Goal: Information Seeking & Learning: Learn about a topic

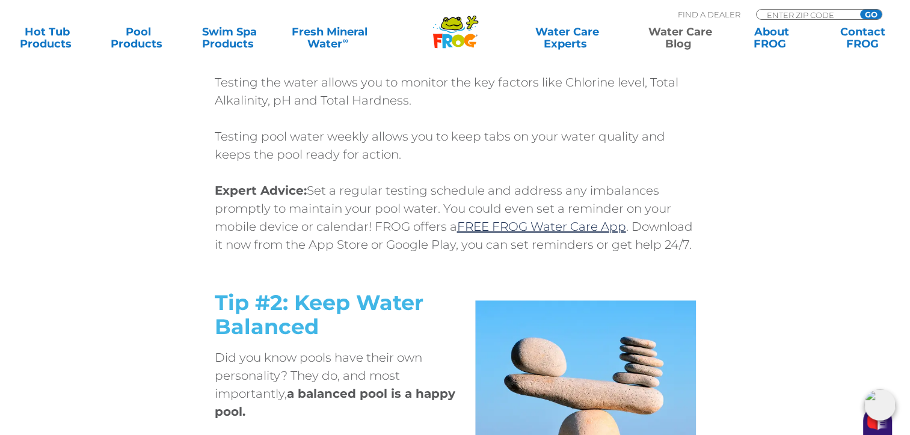
scroll to position [842, 0]
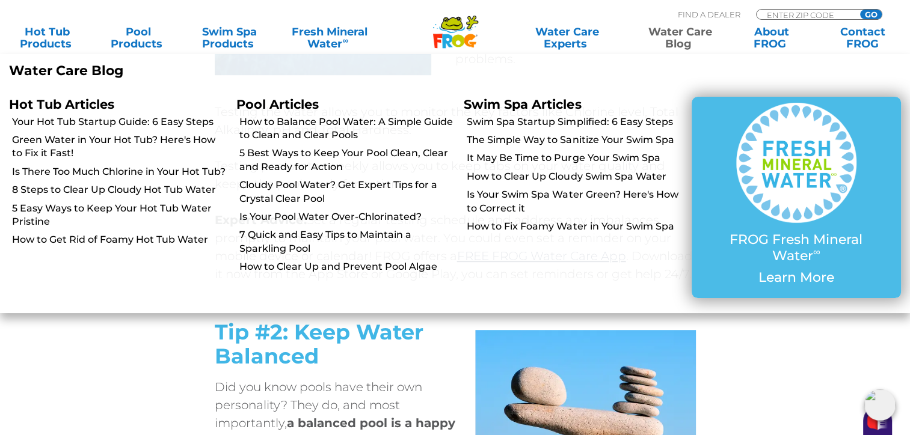
click at [681, 32] on link "Water Care Blog" at bounding box center [680, 38] width 71 height 24
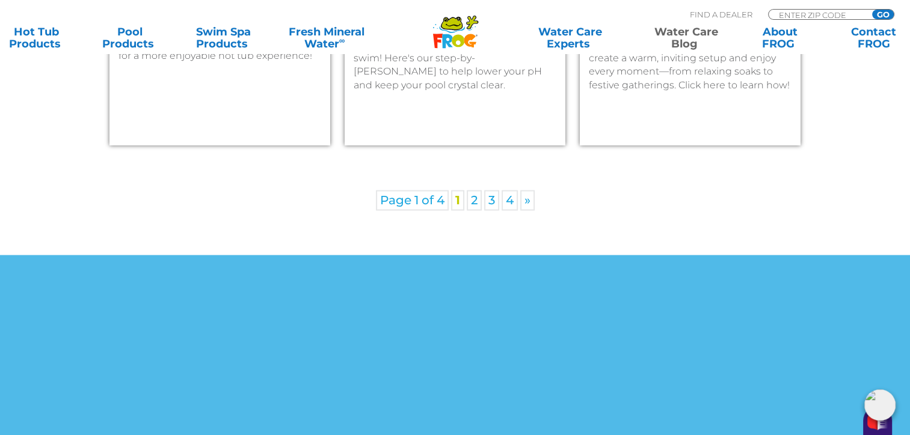
scroll to position [1804, 0]
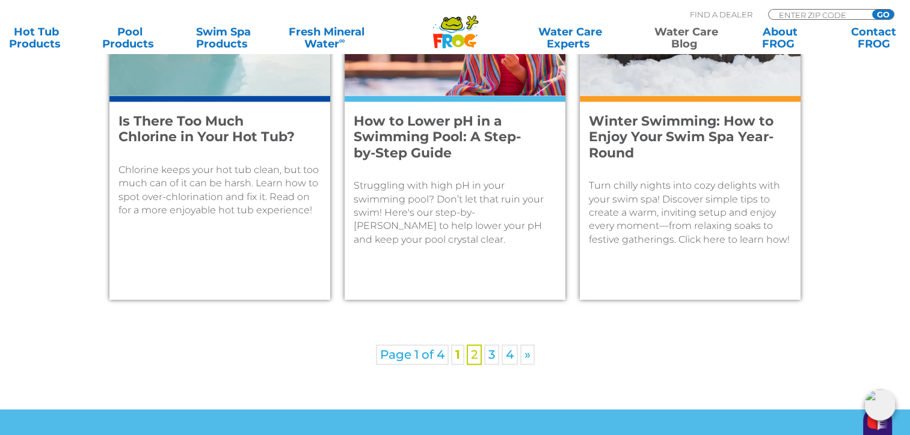
click at [476, 355] on link "2" at bounding box center [474, 355] width 15 height 20
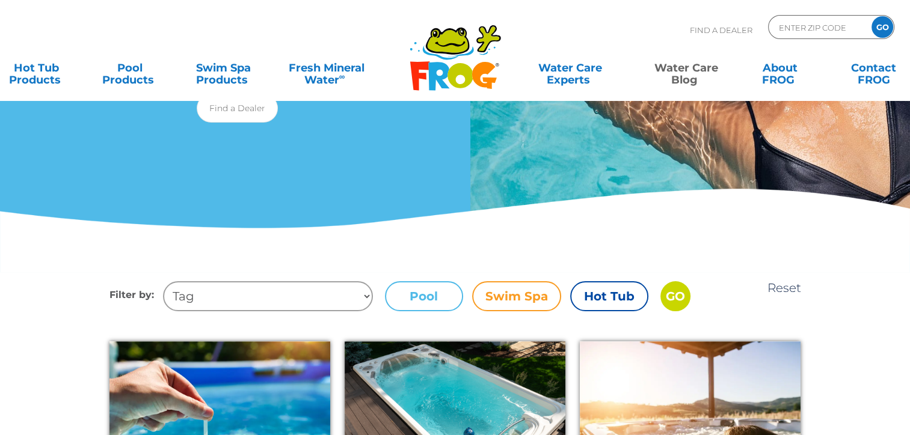
scroll to position [241, 0]
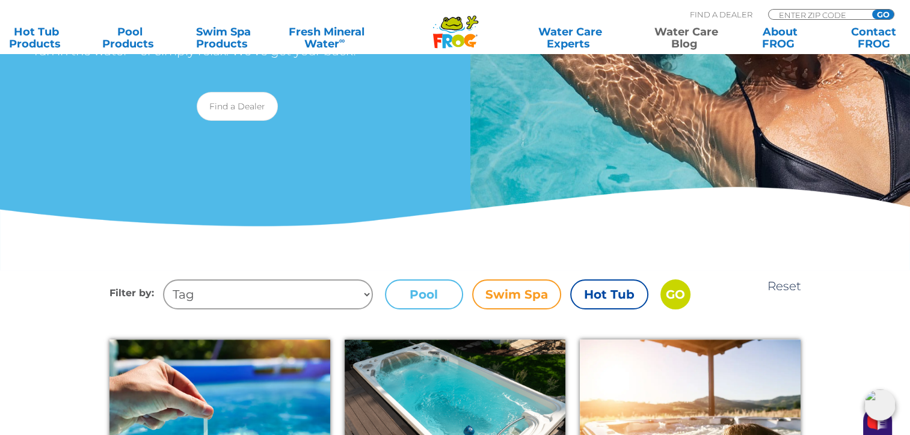
click at [426, 289] on label "Pool" at bounding box center [424, 295] width 78 height 30
click at [0, 0] on input "Pool" at bounding box center [0, 0] width 0 height 0
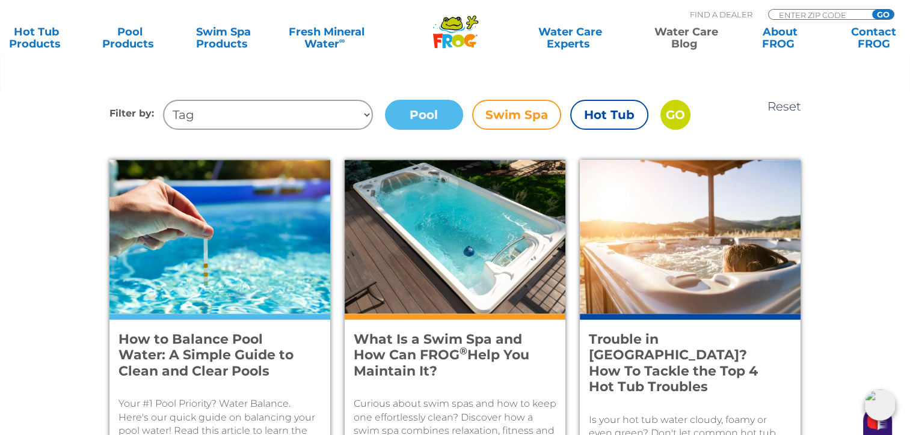
scroll to position [421, 0]
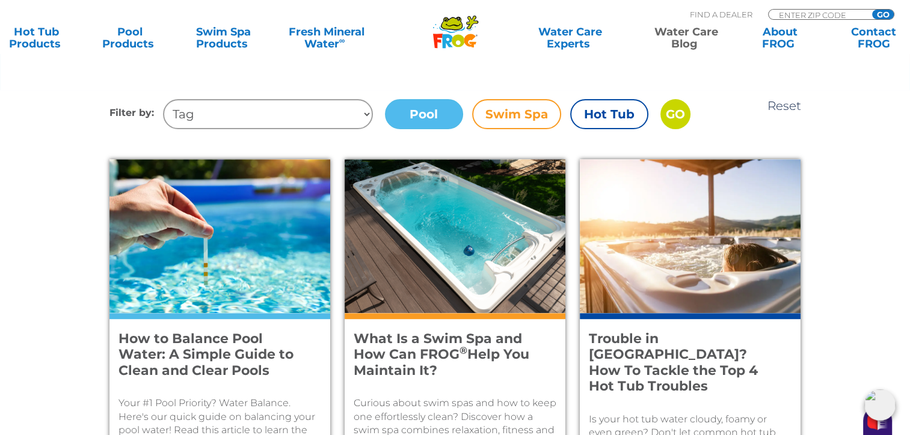
click at [238, 346] on h4 "How to Balance Pool Water: A Simple Guide to Clean and Clear Pools" at bounding box center [211, 355] width 186 height 48
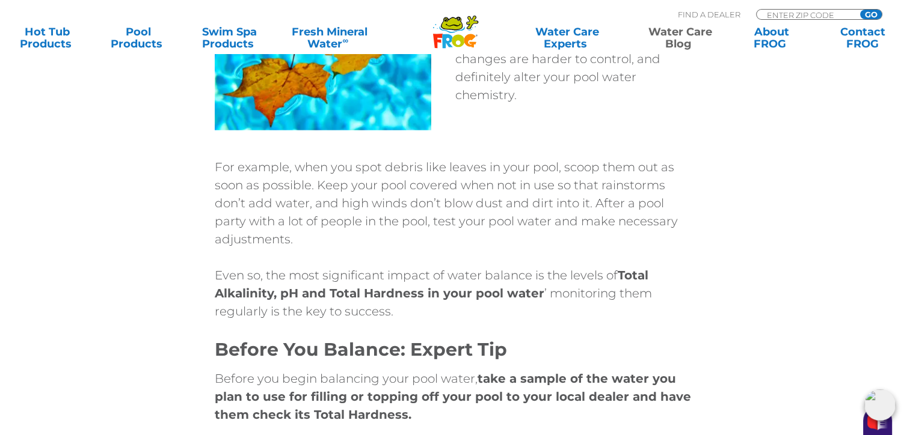
scroll to position [2526, 0]
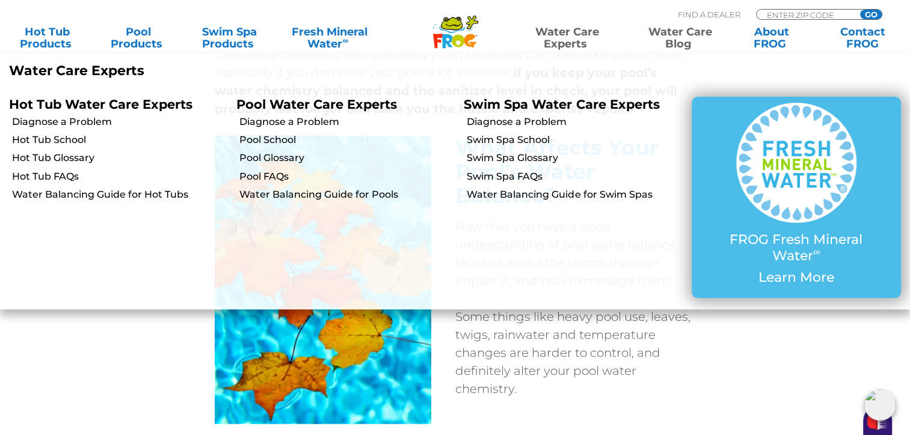
click at [574, 35] on link "Water Care Experts" at bounding box center [566, 38] width 115 height 24
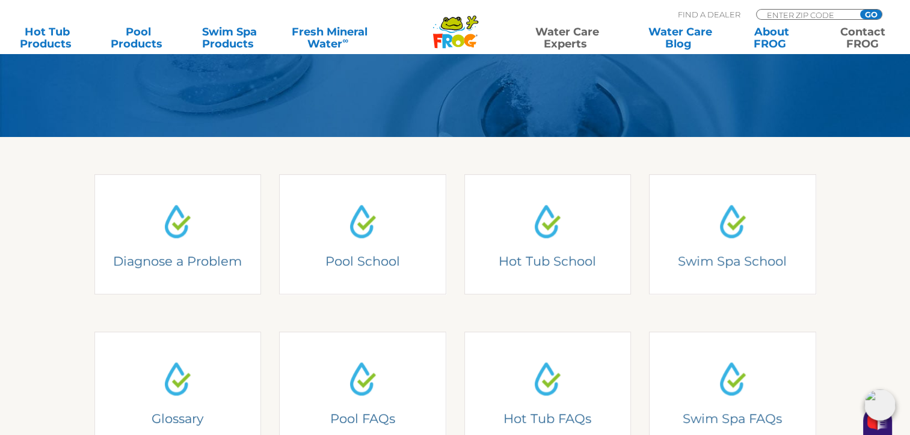
scroll to position [180, 0]
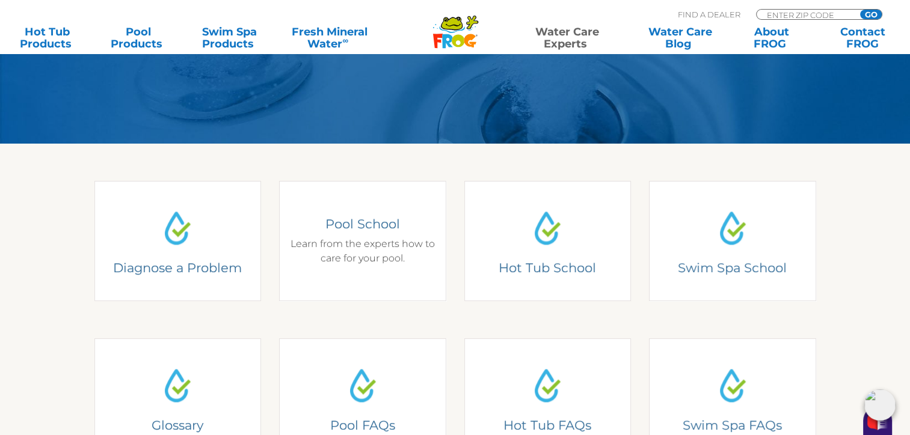
click at [355, 225] on h4 "Pool School" at bounding box center [362, 224] width 149 height 16
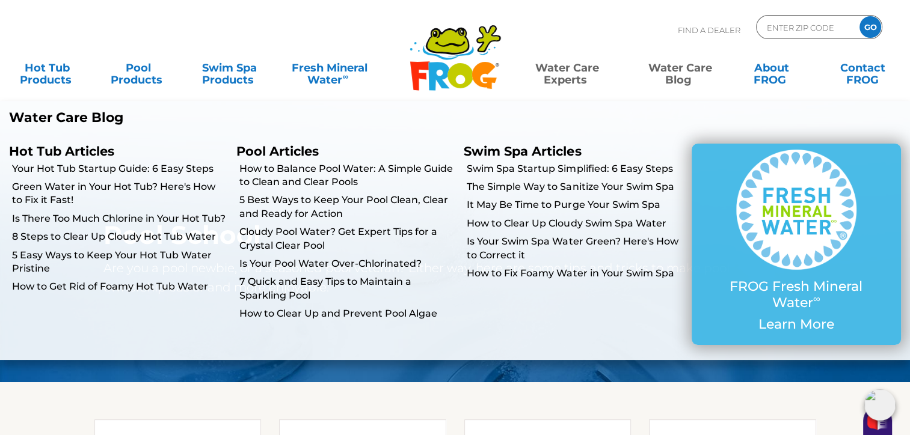
click at [681, 69] on link "Water Care Blog" at bounding box center [680, 68] width 71 height 24
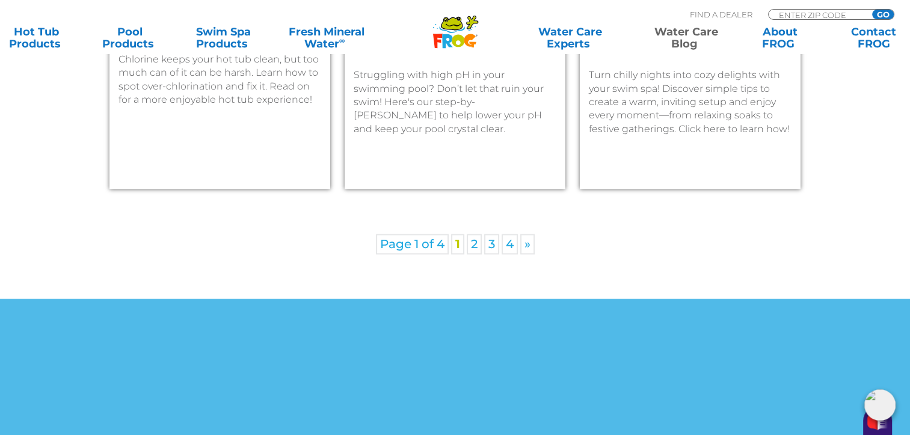
scroll to position [1925, 0]
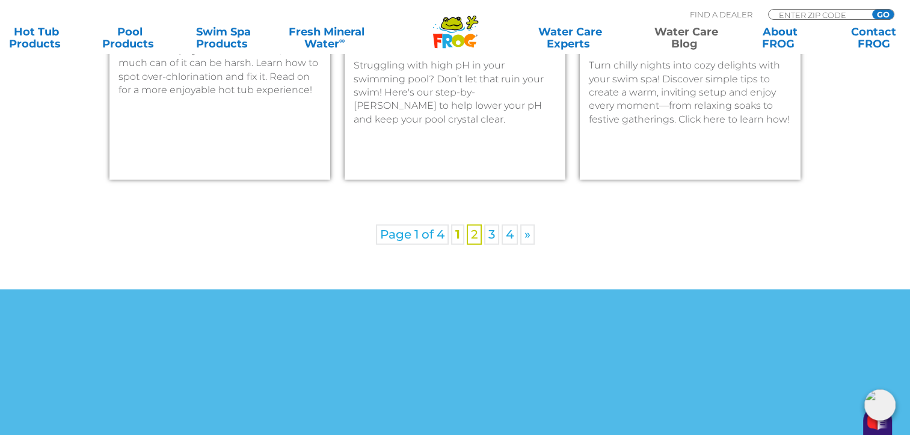
click at [478, 233] on link "2" at bounding box center [474, 234] width 15 height 20
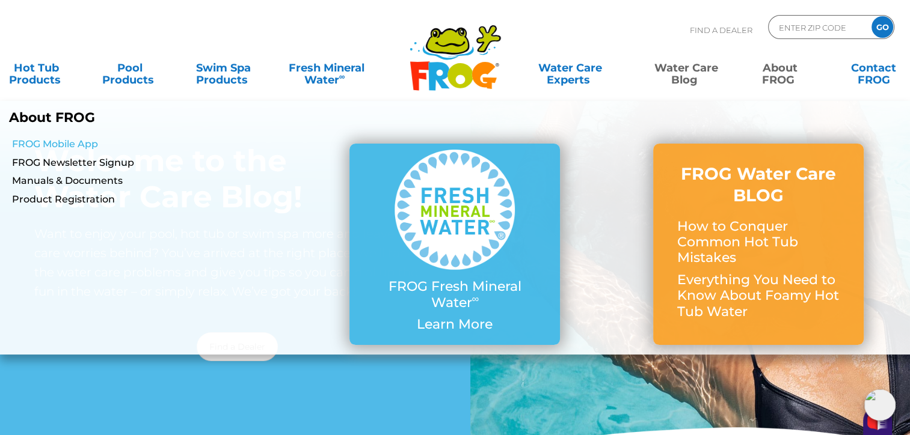
click at [54, 146] on link "FROG Mobile App" at bounding box center [157, 144] width 291 height 13
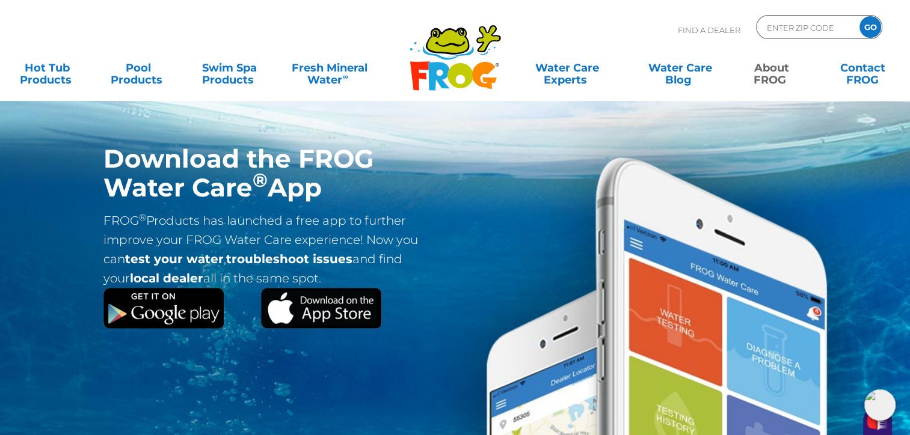
click at [315, 309] on img at bounding box center [320, 308] width 121 height 41
